Goal: Information Seeking & Learning: Learn about a topic

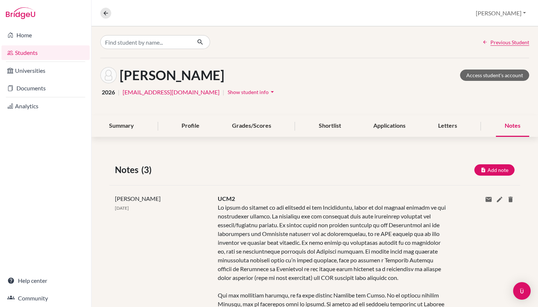
scroll to position [229, 0]
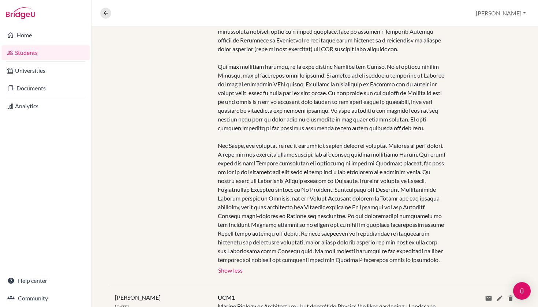
click at [43, 49] on link "Students" at bounding box center [45, 52] width 88 height 15
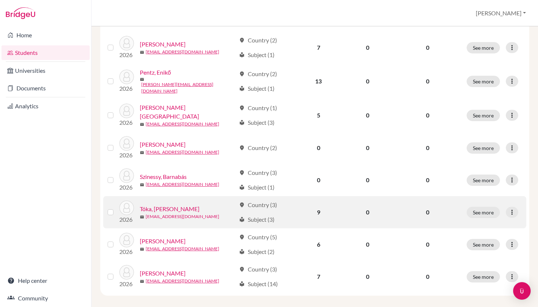
scroll to position [276, 0]
click at [158, 205] on link "Tóka, [PERSON_NAME]" at bounding box center [170, 209] width 60 height 9
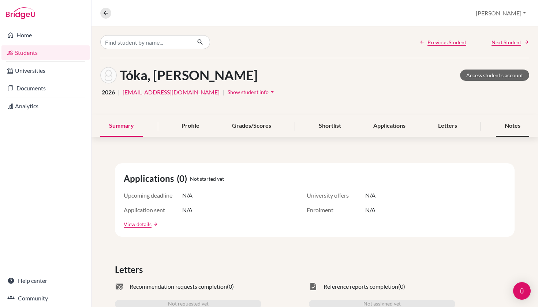
click at [503, 127] on div "Notes" at bounding box center [512, 126] width 33 height 22
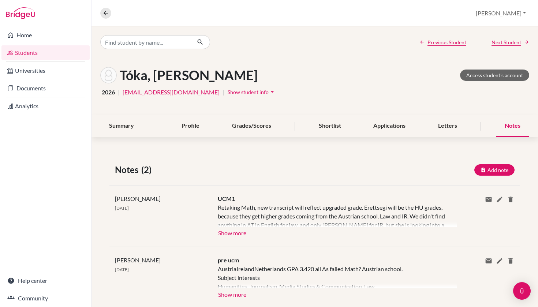
click at [236, 233] on button "Show more" at bounding box center [232, 232] width 29 height 11
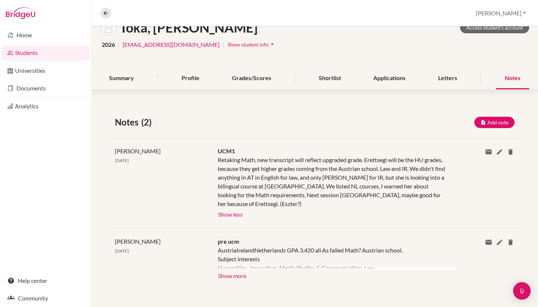
scroll to position [48, 0]
click at [229, 277] on button "Show more" at bounding box center [232, 275] width 29 height 11
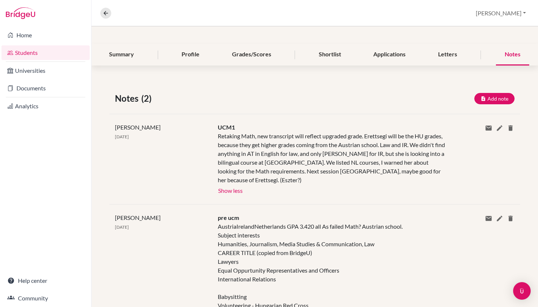
scroll to position [71, 0]
